Goal: Information Seeking & Learning: Learn about a topic

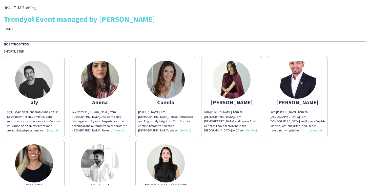
scroll to position [46, 0]
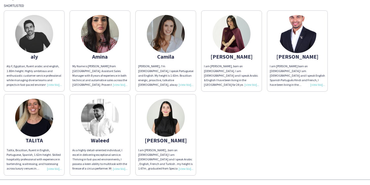
click at [253, 80] on div "I am [PERSON_NAME], born on [DEMOGRAPHIC_DATA]. I am [DEMOGRAPHIC_DATA] and I s…" at bounding box center [231, 75] width 55 height 23
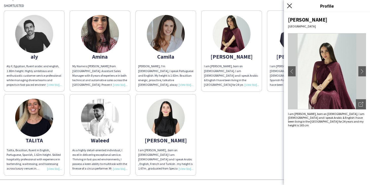
click at [288, 7] on icon "Close pop-in" at bounding box center [289, 5] width 5 height 5
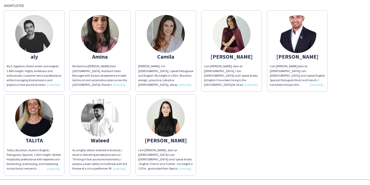
click at [184, 85] on div "[PERSON_NAME], I'm [DEMOGRAPHIC_DATA], I speak Portuguese and English. My heigh…" at bounding box center [165, 75] width 55 height 23
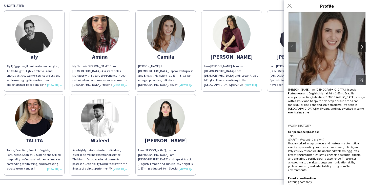
scroll to position [29, 0]
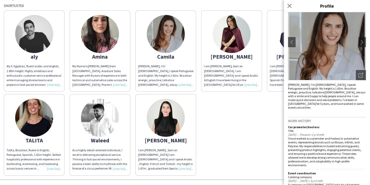
click at [247, 141] on div "aly Aly F, Egyptian, fluent arabic and english, 1.80m height. Highly ambitious …" at bounding box center [185, 91] width 363 height 167
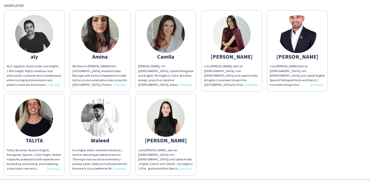
click at [187, 168] on div "I am [PERSON_NAME] , born on [DEMOGRAPHIC_DATA] I am [DEMOGRAPHIC_DATA] and I s…" at bounding box center [165, 159] width 55 height 23
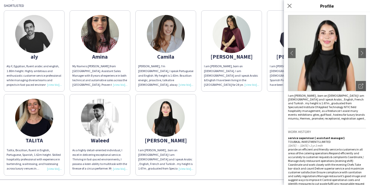
scroll to position [0, 0]
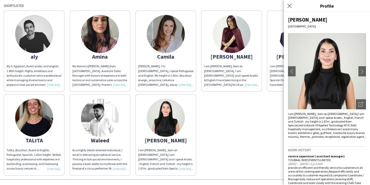
click at [268, 126] on div "aly Aly F, Egyptian, fluent arabic and english, 1.80m height. Highly ambitious …" at bounding box center [185, 91] width 363 height 167
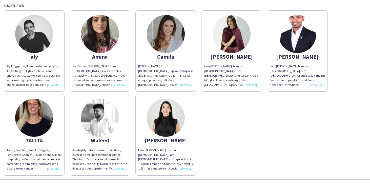
click at [119, 168] on div "As a highly detail-oriented individual, I excel in delivering exceptional servi…" at bounding box center [99, 159] width 55 height 23
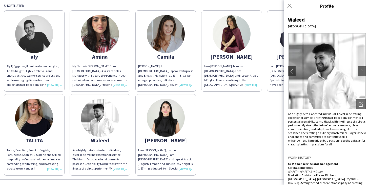
click at [263, 139] on div "aly Aly F, Egyptian, fluent arabic and english, 1.80m height. Highly ambitious …" at bounding box center [185, 91] width 363 height 167
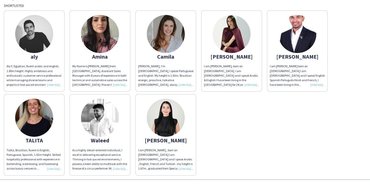
click at [57, 86] on div "Aly F, Egyptian, fluent arabic and english, 1.80m height. Highly ambitious and …" at bounding box center [34, 75] width 55 height 23
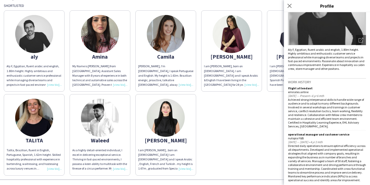
scroll to position [67, 0]
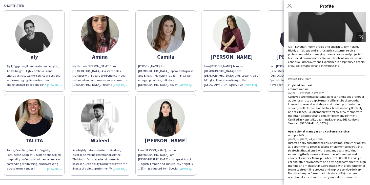
click at [117, 168] on div "As a highly detail-oriented individual, I excel in delivering exceptional servi…" at bounding box center [99, 159] width 55 height 23
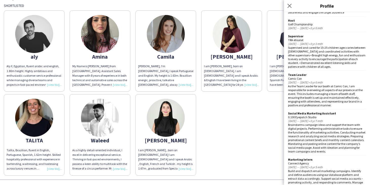
scroll to position [622, 0]
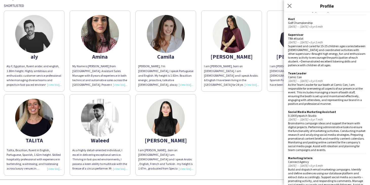
click at [263, 135] on div "aly Aly F, Egyptian, fluent arabic and english, 1.80m height. Highly ambitious …" at bounding box center [185, 91] width 363 height 167
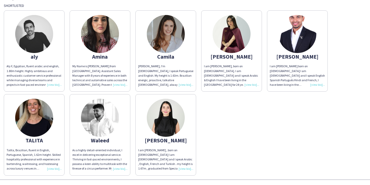
click at [54, 85] on div "Aly F, Egyptian, fluent arabic and english, 1.80m height. Highly ambitious and …" at bounding box center [34, 75] width 55 height 23
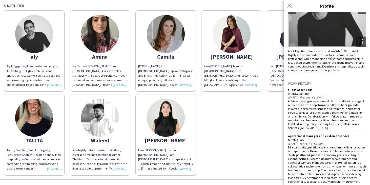
scroll to position [67, 0]
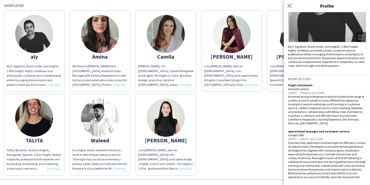
click at [258, 150] on div "aly Aly F, Egyptian, fluent arabic and english, 1.80m height. Highly ambitious …" at bounding box center [185, 91] width 363 height 167
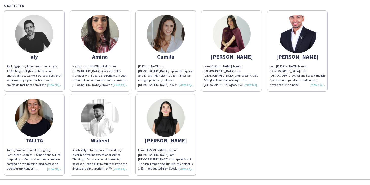
click at [117, 84] on div "My Name is [PERSON_NAME] from [GEOGRAPHIC_DATA]. Assistant Sales Manager with 8…" at bounding box center [99, 75] width 55 height 23
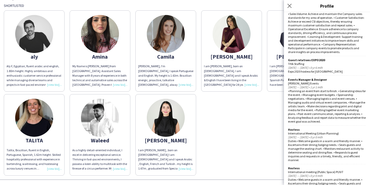
scroll to position [243, 0]
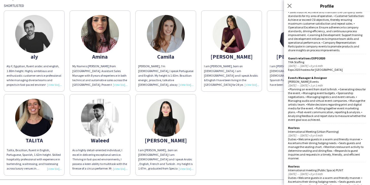
click at [251, 138] on div "aly Aly F, Egyptian, fluent arabic and english, 1.80m height. Highly ambitious …" at bounding box center [185, 91] width 363 height 167
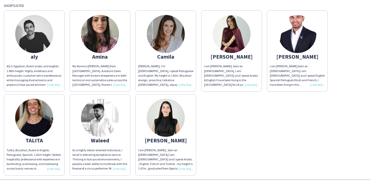
click at [121, 83] on div "My Name is [PERSON_NAME] from [GEOGRAPHIC_DATA]. Assistant Sales Manager with 8…" at bounding box center [99, 75] width 55 height 23
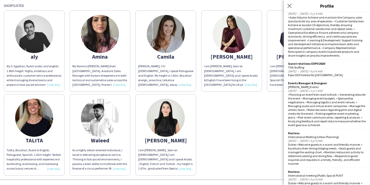
scroll to position [238, 0]
click at [289, 7] on icon at bounding box center [289, 5] width 5 height 5
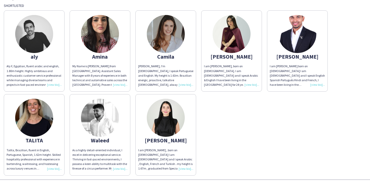
click at [56, 168] on div "Talita, Brazilian, fluent in English, Portuguese, Spanish, 1.62m height. Skille…" at bounding box center [34, 159] width 55 height 23
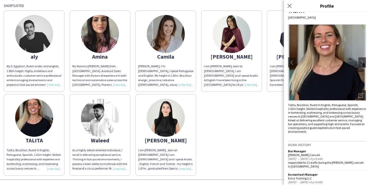
scroll to position [48, 0]
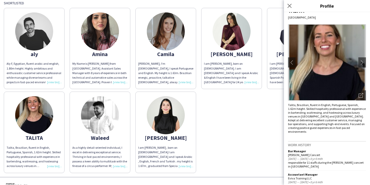
click at [187, 164] on div "I am [PERSON_NAME] , born on [DEMOGRAPHIC_DATA] I am [DEMOGRAPHIC_DATA] and I s…" at bounding box center [165, 156] width 55 height 23
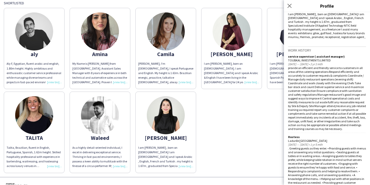
scroll to position [163, 0]
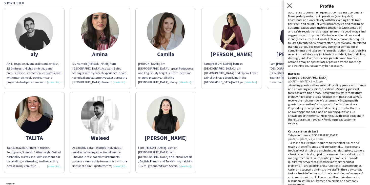
click at [291, 4] on icon at bounding box center [289, 5] width 5 height 5
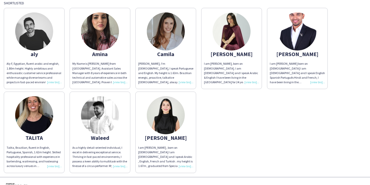
click at [317, 82] on div "I am [PERSON_NAME] born on [DEMOGRAPHIC_DATA] I am [DEMOGRAPHIC_DATA] and I spe…" at bounding box center [297, 72] width 55 height 23
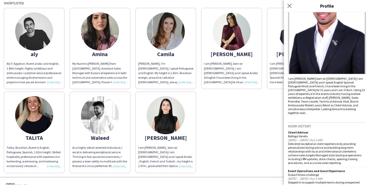
scroll to position [45, 0]
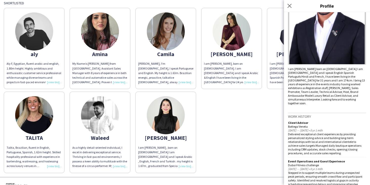
click at [269, 135] on div "aly Aly F, Egyptian, fluent arabic and english, 1.80m height. Highly ambitious …" at bounding box center [185, 88] width 363 height 167
